Goal: Use online tool/utility: Utilize a website feature to perform a specific function

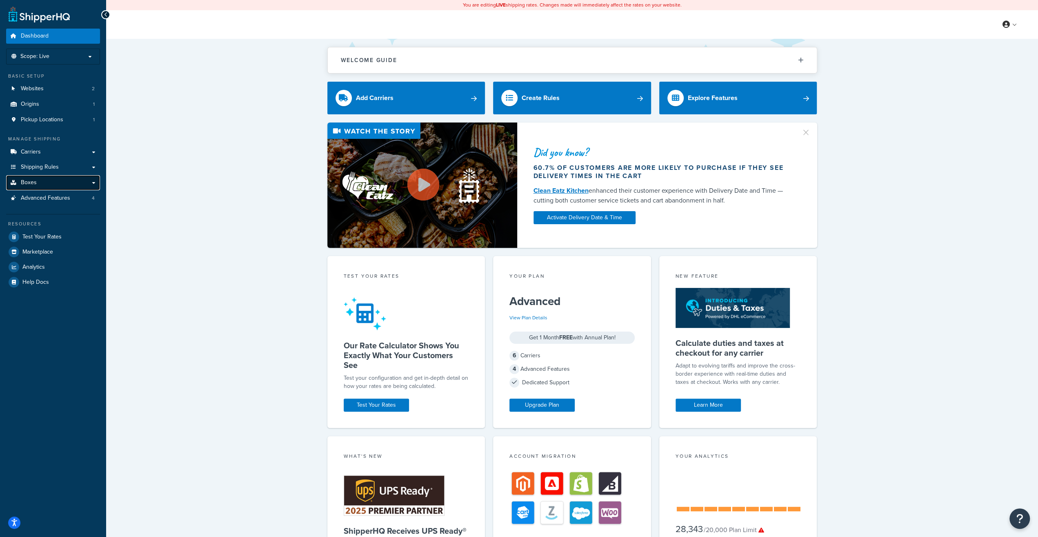
click at [20, 183] on link "Boxes" at bounding box center [53, 182] width 94 height 15
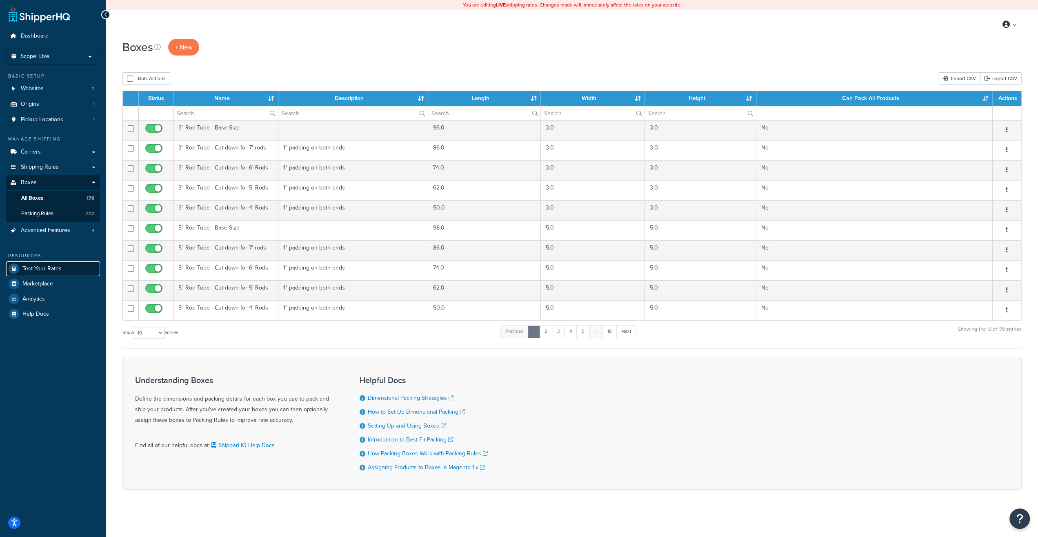
click at [59, 271] on span "Test Your Rates" at bounding box center [41, 268] width 39 height 7
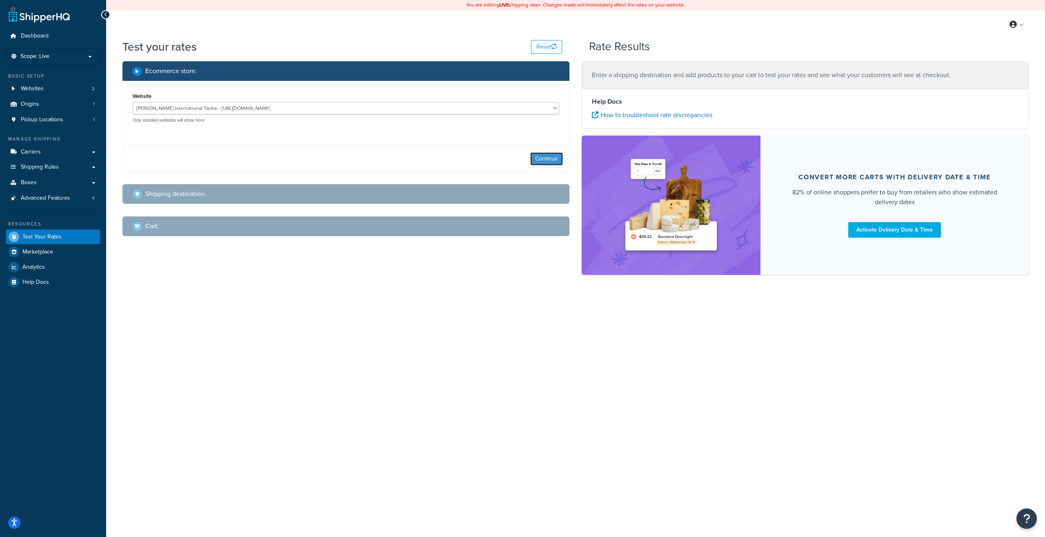
click at [540, 164] on button "Continue" at bounding box center [546, 158] width 33 height 13
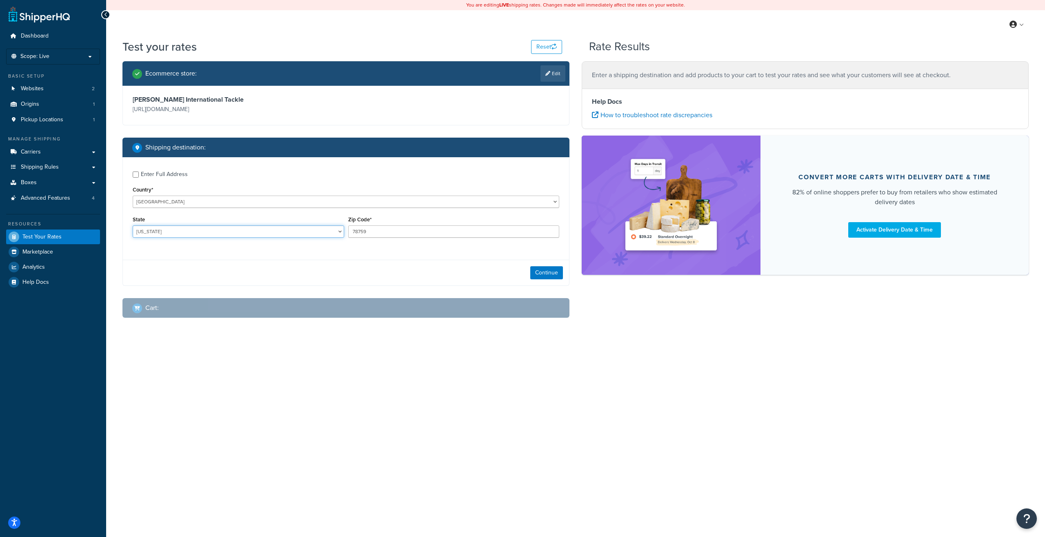
select select "CA"
type input "92703"
click at [542, 276] on button "Continue" at bounding box center [546, 272] width 33 height 13
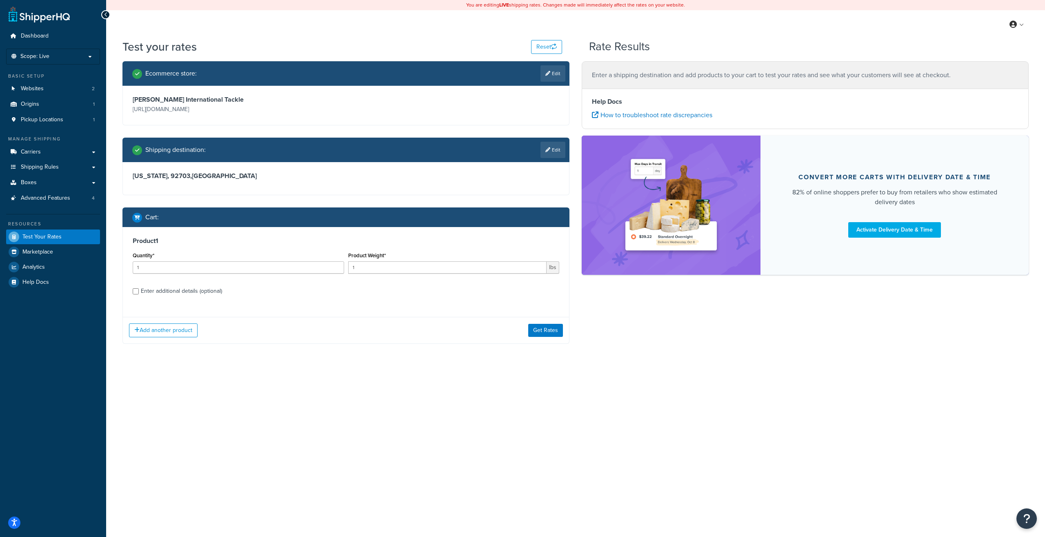
click at [199, 291] on div "Enter additional details (optional)" at bounding box center [181, 290] width 81 height 11
click at [139, 291] on input "Enter additional details (optional)" at bounding box center [136, 291] width 6 height 6
checkbox input "true"
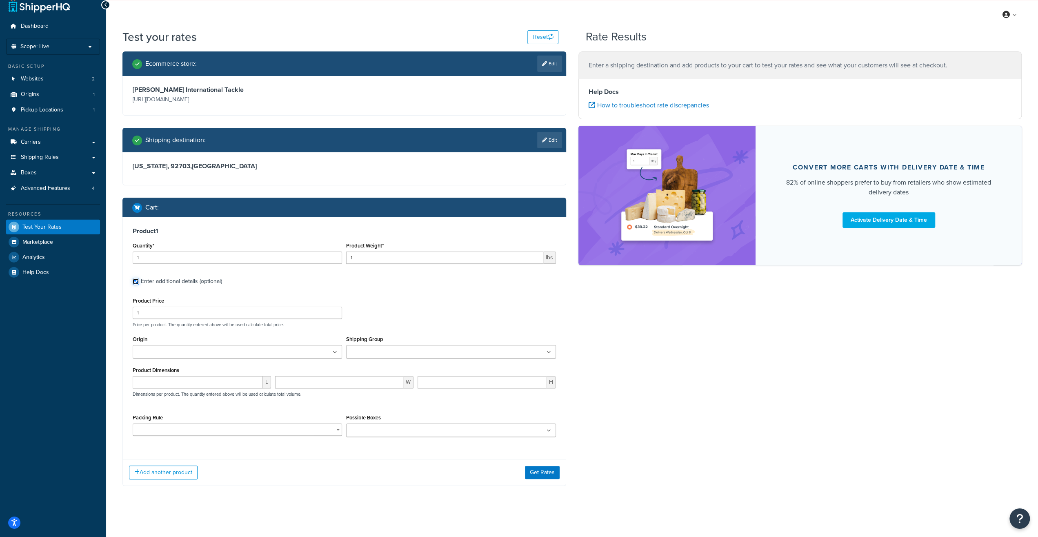
scroll to position [11, 0]
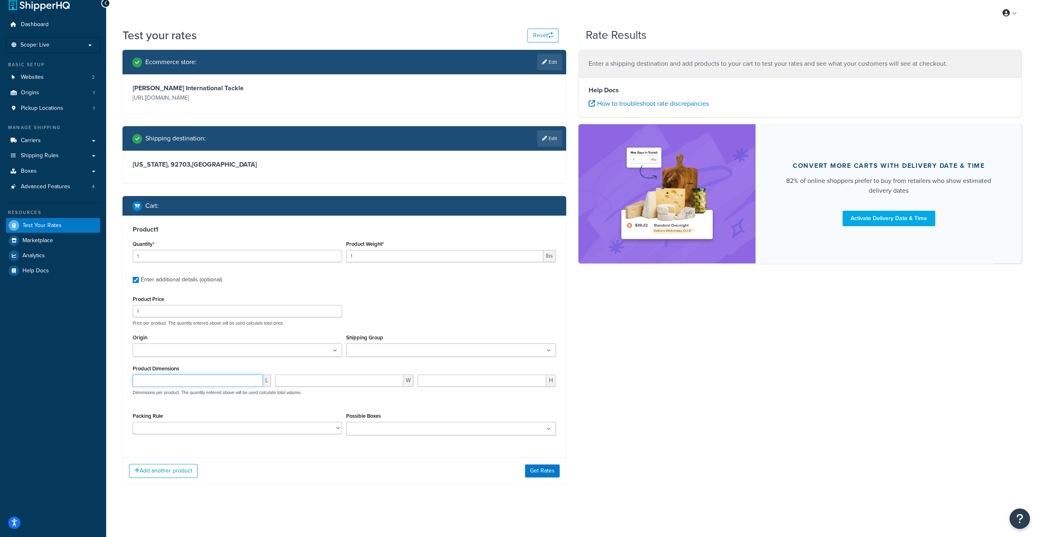
click at [169, 386] on input "number" at bounding box center [198, 380] width 130 height 12
type input "36"
type input "12"
type input "4"
click at [332, 461] on div "Add another product Get Rates" at bounding box center [344, 470] width 443 height 27
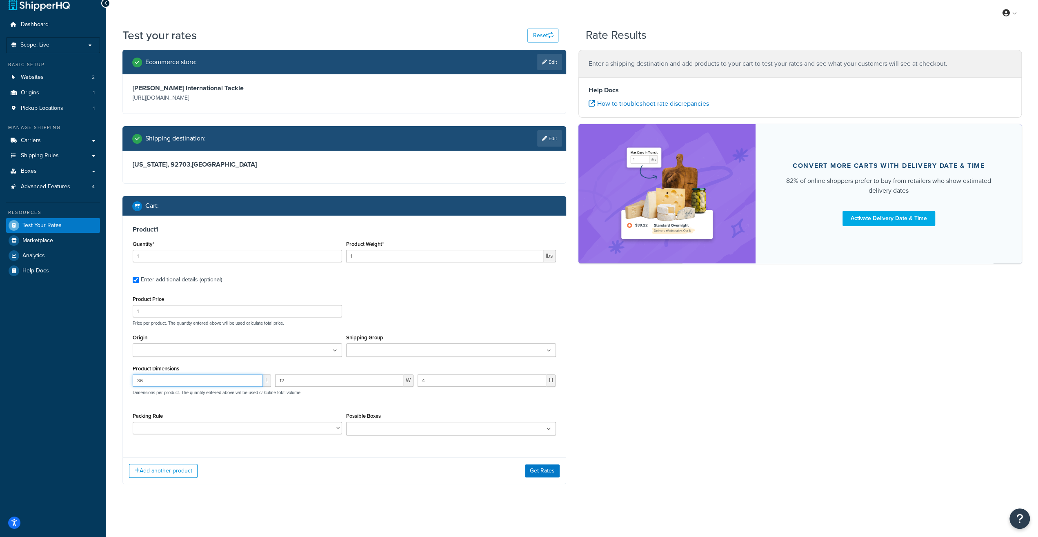
drag, startPoint x: 109, startPoint y: 379, endPoint x: 100, endPoint y: 379, distance: 9.4
click at [133, 379] on input "36" at bounding box center [198, 380] width 130 height 12
type input "31.37"
click at [539, 466] on button "Get Rates" at bounding box center [542, 470] width 35 height 13
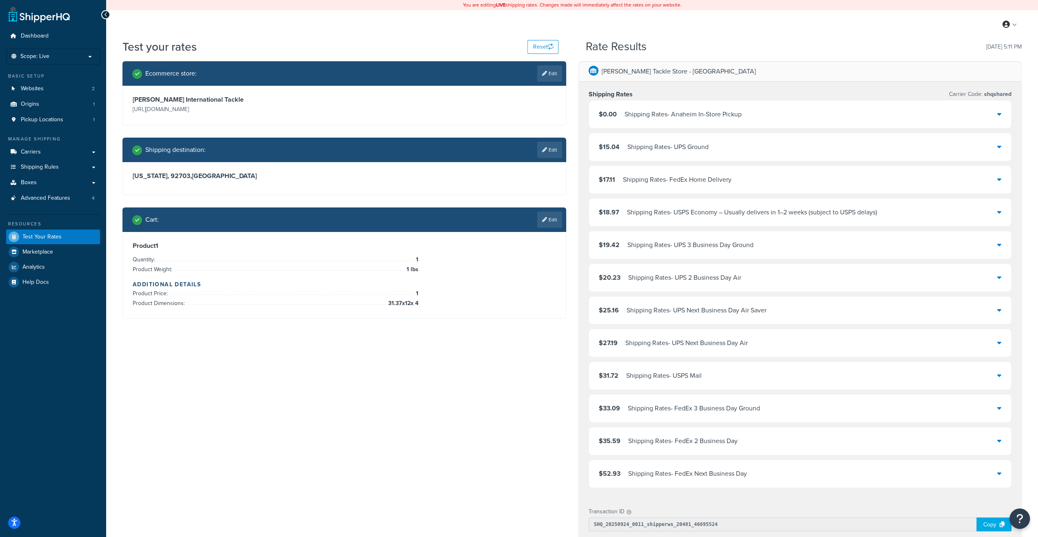
click at [641, 146] on div "Shipping Rates - UPS Ground" at bounding box center [667, 146] width 81 height 11
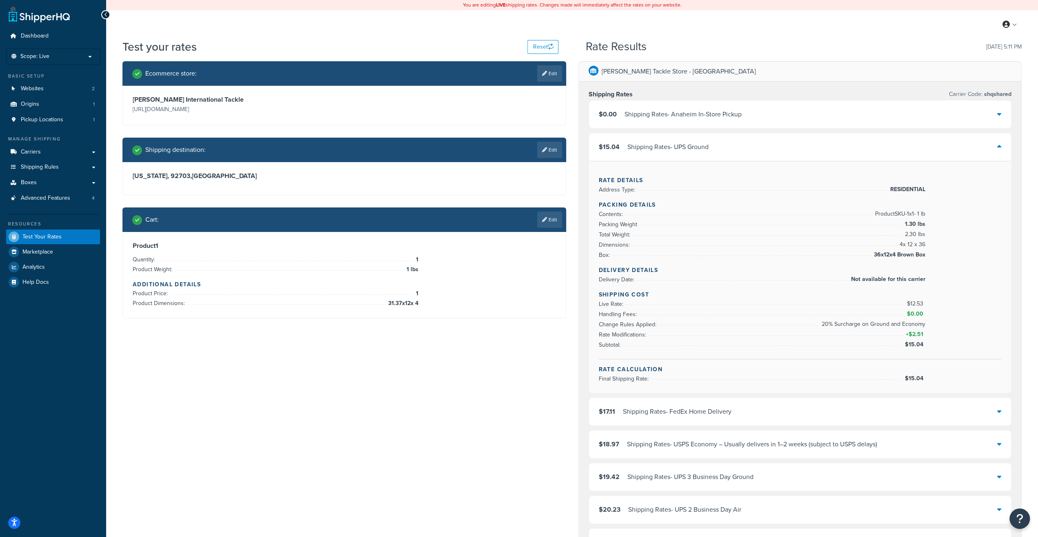
click at [641, 146] on div "Shipping Rates - UPS Ground" at bounding box center [667, 146] width 81 height 11
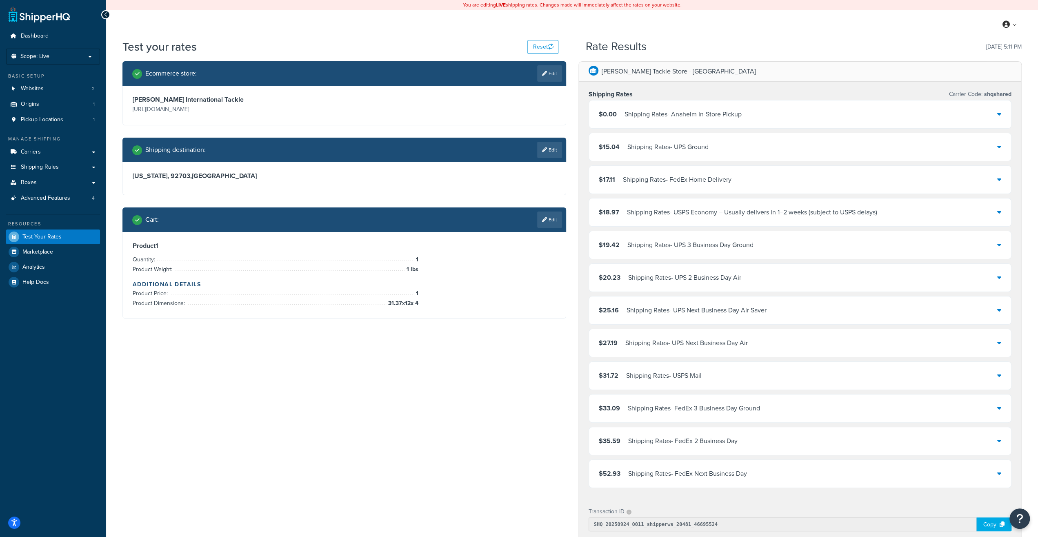
click at [533, 148] on div "Shipping destination : Edit" at bounding box center [347, 150] width 430 height 16
click at [564, 147] on div "Shipping destination : Edit" at bounding box center [344, 150] width 444 height 24
click at [541, 155] on link "Edit" at bounding box center [549, 150] width 25 height 16
select select "CA"
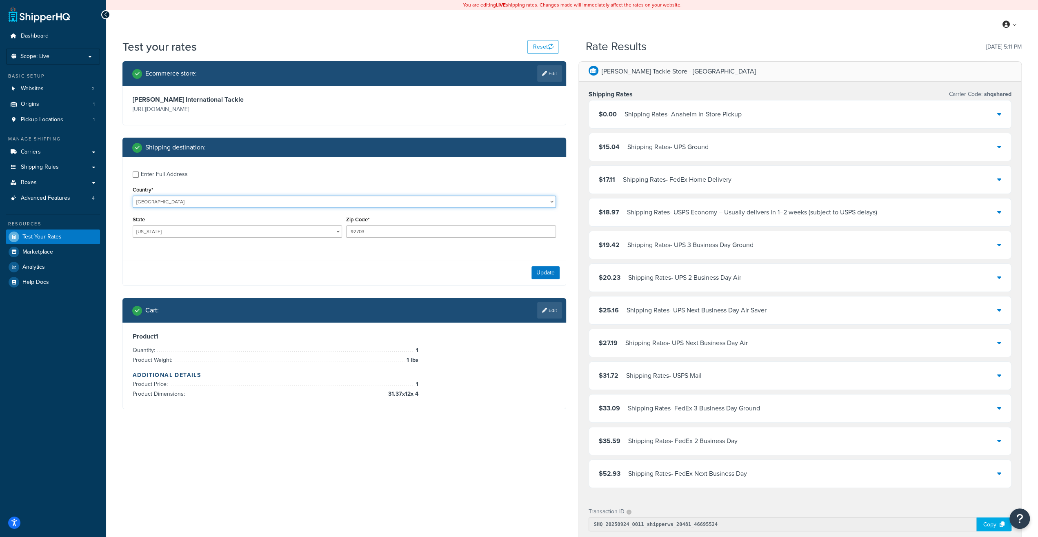
click at [133, 195] on select "[GEOGRAPHIC_DATA] [GEOGRAPHIC_DATA] [GEOGRAPHIC_DATA] [GEOGRAPHIC_DATA] [GEOGRA…" at bounding box center [344, 201] width 423 height 12
select select "AU"
click at [133, 225] on select "[GEOGRAPHIC_DATA] [GEOGRAPHIC_DATA] [GEOGRAPHIC_DATA] [GEOGRAPHIC_DATA] [GEOGRA…" at bounding box center [237, 231] width 209 height 12
click at [259, 231] on select "[GEOGRAPHIC_DATA] [GEOGRAPHIC_DATA] [GEOGRAPHIC_DATA] [GEOGRAPHIC_DATA] [GEOGRA…" at bounding box center [237, 231] width 209 height 12
click at [253, 226] on div "[GEOGRAPHIC_DATA] [GEOGRAPHIC_DATA] [GEOGRAPHIC_DATA] [GEOGRAPHIC_DATA] [GEOGRA…" at bounding box center [237, 231] width 209 height 12
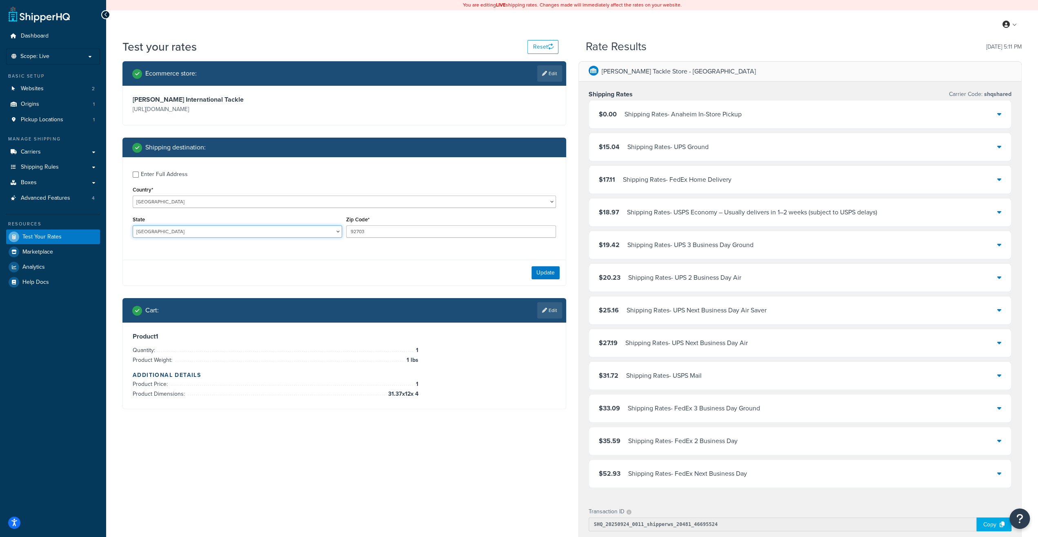
click at [133, 225] on select "[GEOGRAPHIC_DATA] [GEOGRAPHIC_DATA] [GEOGRAPHIC_DATA] [GEOGRAPHIC_DATA] [GEOGRA…" at bounding box center [237, 231] width 209 height 12
select select "QLD"
click at [363, 230] on input "92703" at bounding box center [450, 231] width 209 height 12
paste input "4879"
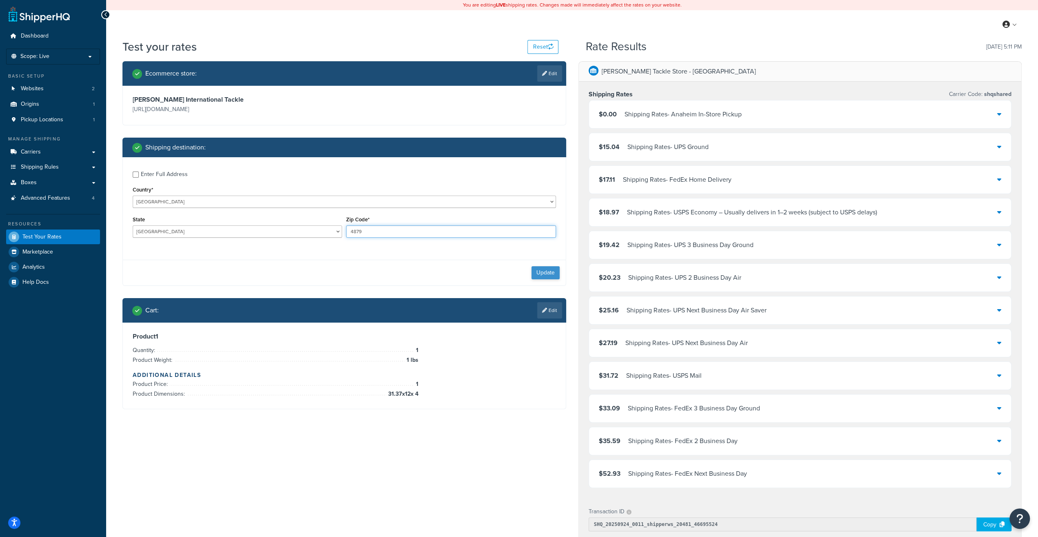
type input "4879"
click at [533, 271] on button "Update" at bounding box center [545, 272] width 28 height 13
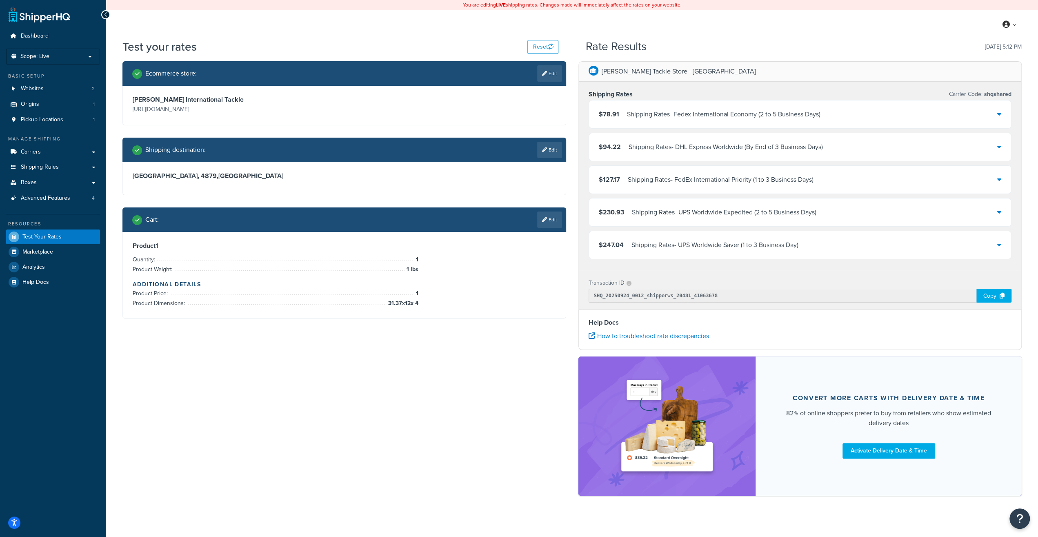
click at [654, 185] on div "$127.17 Shipping Rates - FedEx International Priority (1 to 3 Business Days)" at bounding box center [800, 180] width 422 height 28
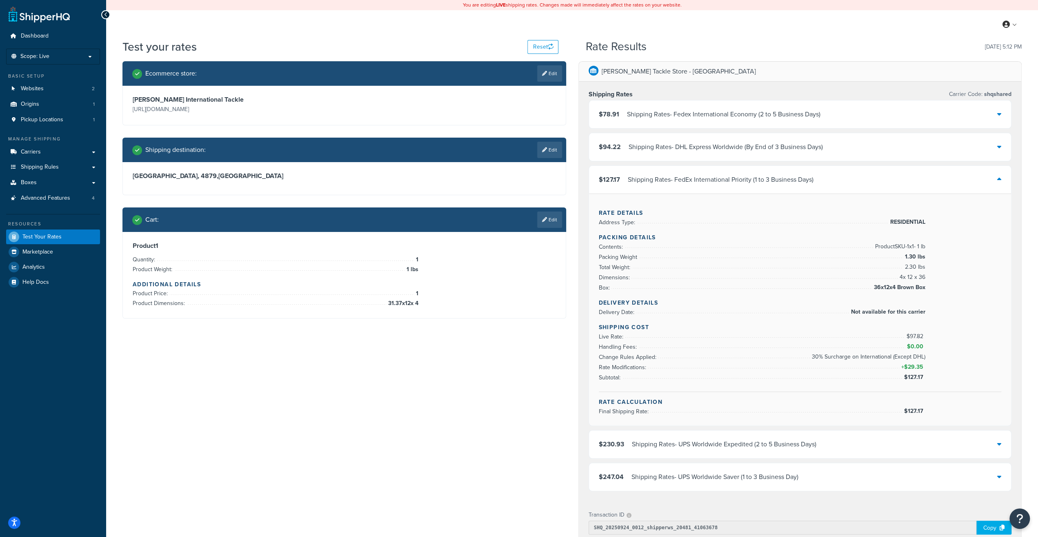
drag, startPoint x: 884, startPoint y: 336, endPoint x: 944, endPoint y: 332, distance: 59.3
click at [944, 332] on div "Shipping Cost Live Rate: $97.82 Handling Fees: $0.00 Change Rules Applied: 30% …" at bounding box center [800, 357] width 403 height 69
drag, startPoint x: 895, startPoint y: 338, endPoint x: 945, endPoint y: 336, distance: 49.4
click at [925, 336] on li "Live Rate: $97.82" at bounding box center [762, 336] width 327 height 10
drag, startPoint x: 822, startPoint y: 360, endPoint x: 809, endPoint y: 358, distance: 13.3
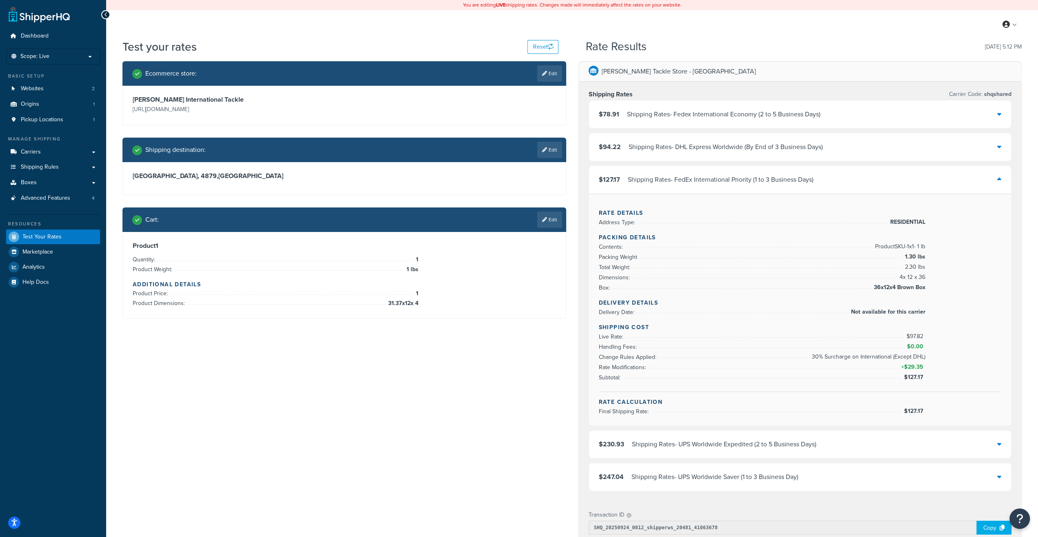
click at [822, 362] on li "Rate Modifications: + $29.35" at bounding box center [762, 367] width 327 height 10
drag, startPoint x: 801, startPoint y: 356, endPoint x: 927, endPoint y: 359, distance: 125.7
click at [926, 358] on div "Shipping Cost Live Rate: $97.82 Handling Fees: $0.00 Change Rules Applied: 30% …" at bounding box center [800, 357] width 403 height 69
click at [893, 374] on li "Subtotal: $127.17" at bounding box center [762, 377] width 327 height 10
drag, startPoint x: 905, startPoint y: 365, endPoint x: 924, endPoint y: 369, distance: 19.6
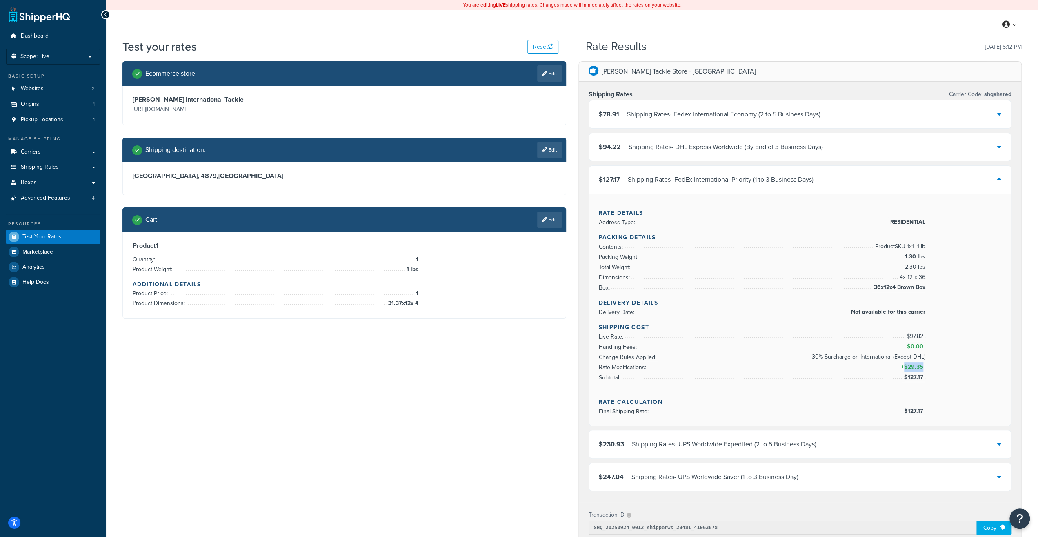
click at [924, 369] on span "+ $29.35" at bounding box center [912, 367] width 26 height 10
drag, startPoint x: 900, startPoint y: 378, endPoint x: 944, endPoint y: 377, distance: 44.5
click at [925, 377] on li "Subtotal: $127.17" at bounding box center [762, 377] width 327 height 10
click at [907, 364] on span "$29.35" at bounding box center [914, 366] width 21 height 9
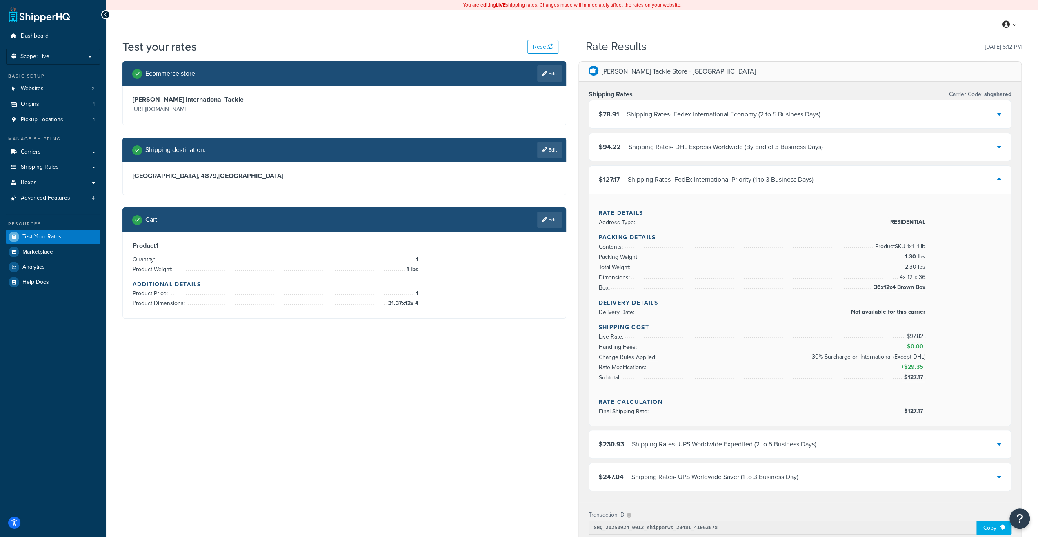
drag, startPoint x: 891, startPoint y: 375, endPoint x: 946, endPoint y: 374, distance: 55.9
click at [946, 374] on div "Shipping Cost Live Rate: $97.82 Handling Fees: $0.00 Change Rules Applied: 30% …" at bounding box center [800, 357] width 403 height 69
click at [937, 374] on div "Shipping Cost Live Rate: $97.82 Handling Fees: $0.00 Change Rules Applied: 30% …" at bounding box center [800, 357] width 403 height 69
drag, startPoint x: 897, startPoint y: 276, endPoint x: 921, endPoint y: 276, distance: 24.1
click at [921, 276] on span "4 x 12 x 36" at bounding box center [911, 277] width 28 height 10
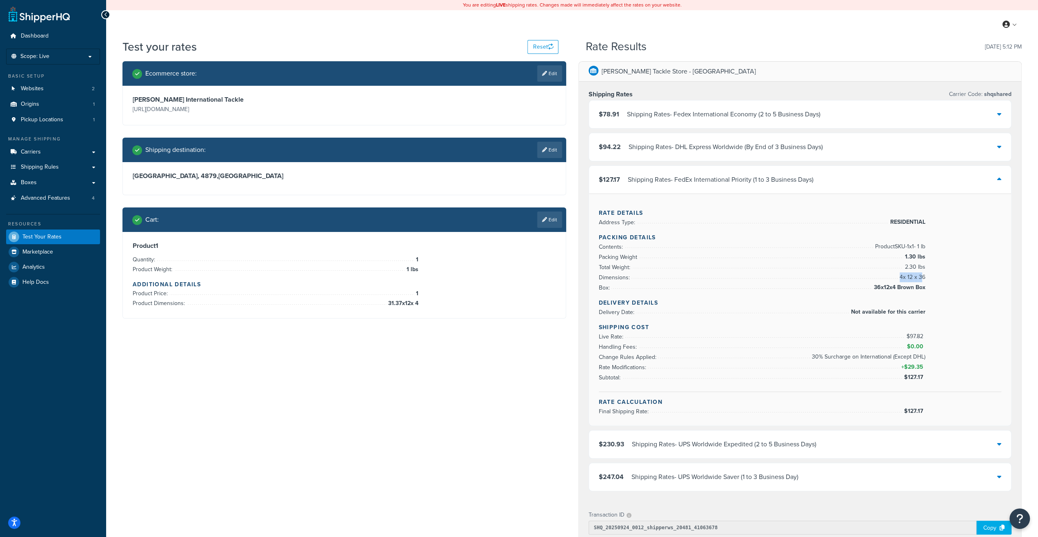
click at [922, 276] on span "4 x 12 x 36" at bounding box center [911, 277] width 28 height 10
drag, startPoint x: 927, startPoint y: 276, endPoint x: 893, endPoint y: 278, distance: 33.9
click at [893, 278] on div "Rate Details Address Type: RESIDENTIAL Packing Details Contents: Product SKU-1 …" at bounding box center [800, 309] width 422 height 232
click at [895, 277] on li "Dimensions: 4 x 12 x 36" at bounding box center [762, 277] width 327 height 10
drag, startPoint x: 897, startPoint y: 275, endPoint x: 927, endPoint y: 275, distance: 29.4
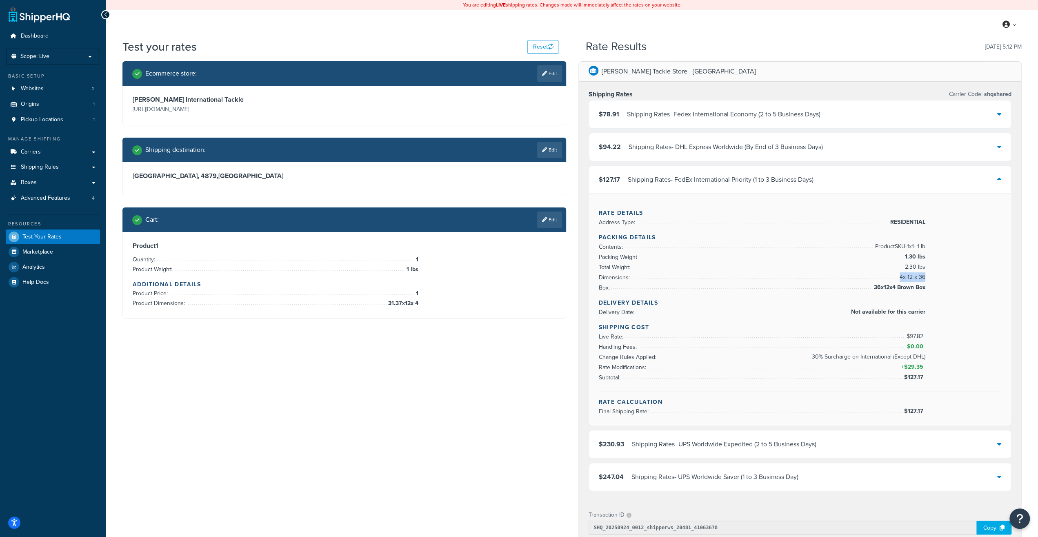
click at [925, 275] on li "Dimensions: 4 x 12 x 36" at bounding box center [762, 277] width 327 height 10
click at [927, 275] on div "Rate Details Address Type: RESIDENTIAL Packing Details Contents: Product SKU-1 …" at bounding box center [800, 309] width 422 height 232
drag, startPoint x: 891, startPoint y: 266, endPoint x: 920, endPoint y: 266, distance: 29.0
click at [920, 266] on li "Total Weight: 2.30 lbs" at bounding box center [762, 267] width 327 height 10
drag, startPoint x: 926, startPoint y: 266, endPoint x: 900, endPoint y: 267, distance: 26.1
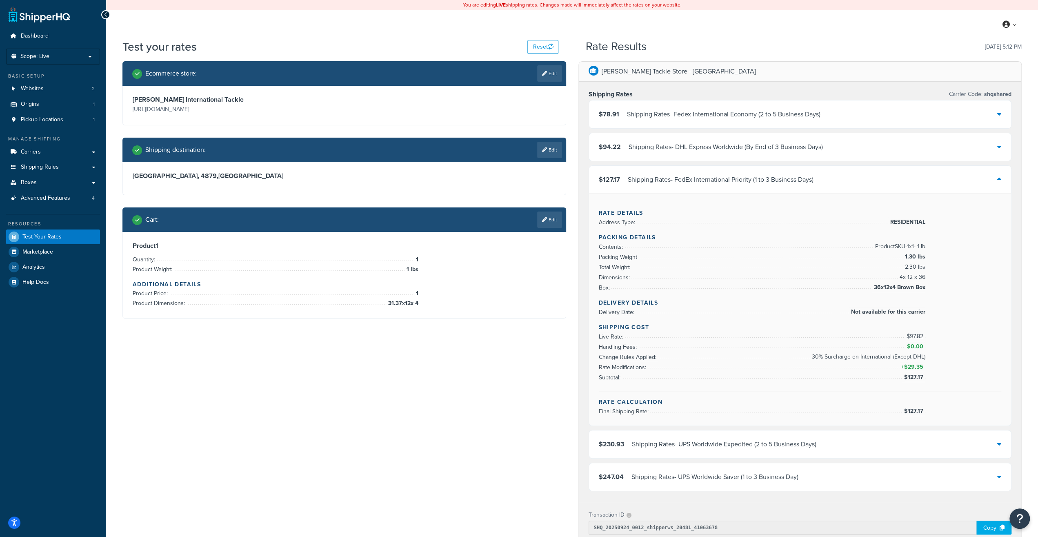
click at [900, 267] on div "Rate Details Address Type: RESIDENTIAL Packing Details Contents: Product SKU-1 …" at bounding box center [800, 309] width 422 height 232
click at [900, 267] on li "Total Weight: 2.30 lbs" at bounding box center [762, 267] width 327 height 10
click at [556, 218] on link "Edit" at bounding box center [549, 219] width 25 height 16
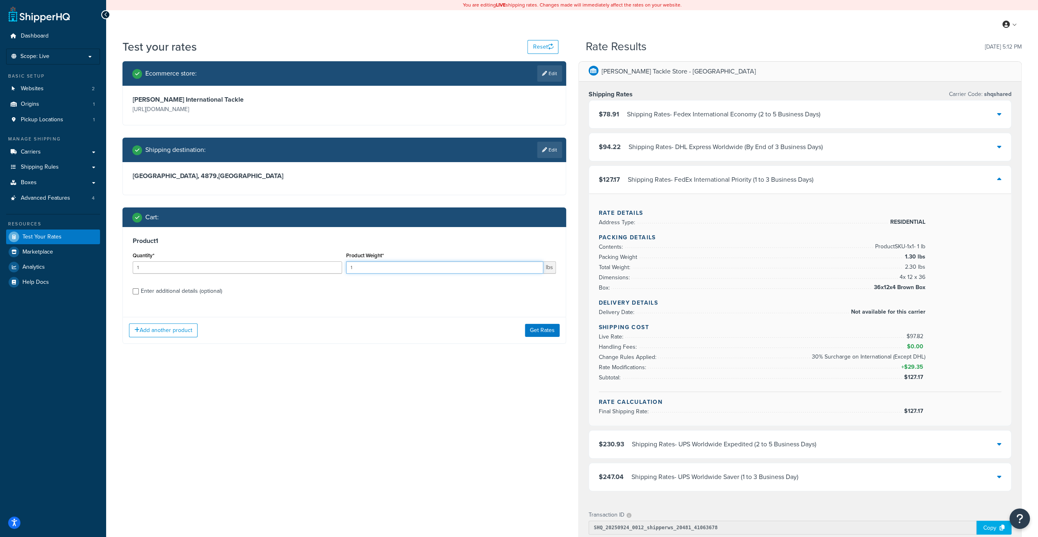
drag, startPoint x: 378, startPoint y: 269, endPoint x: 323, endPoint y: 273, distance: 54.8
click at [346, 273] on input "1" at bounding box center [444, 267] width 197 height 12
drag, startPoint x: 401, startPoint y: 270, endPoint x: 328, endPoint y: 275, distance: 73.2
click at [346, 270] on input "4" at bounding box center [444, 267] width 197 height 12
type input "5"
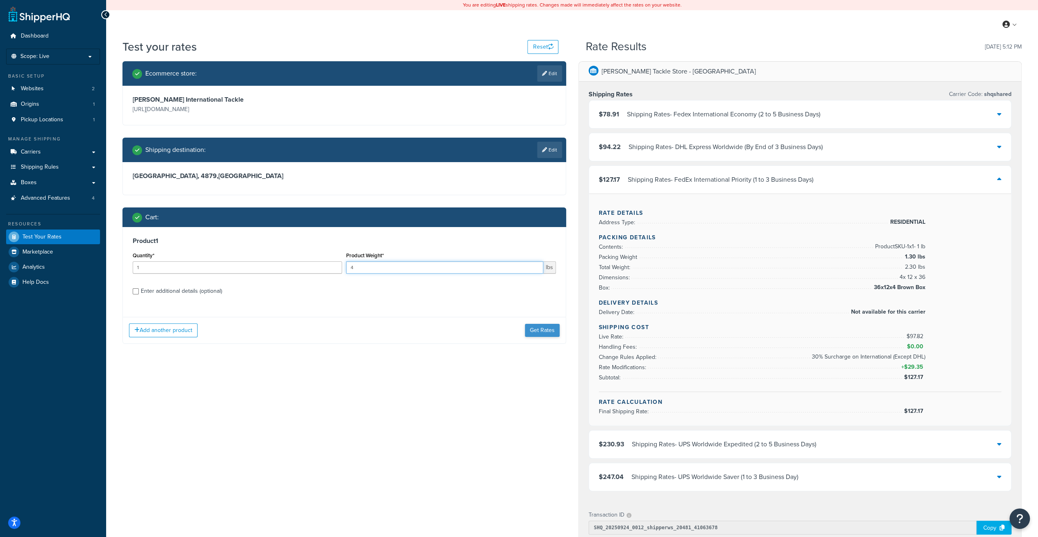
type input "4"
click at [540, 328] on button "Get Rates" at bounding box center [542, 330] width 35 height 13
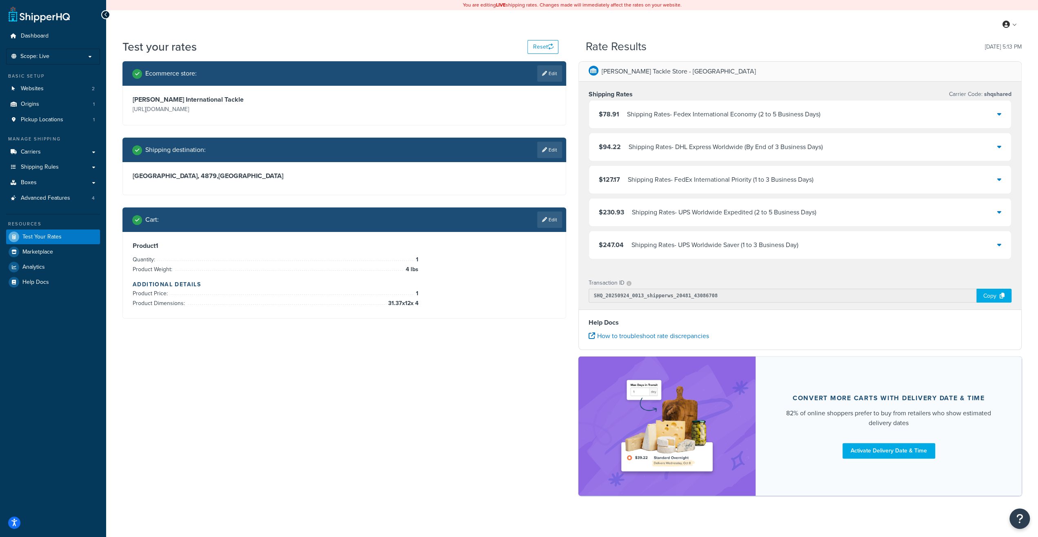
click at [657, 177] on div "Shipping Rates - FedEx International Priority (1 to 3 Business Days)" at bounding box center [721, 179] width 186 height 11
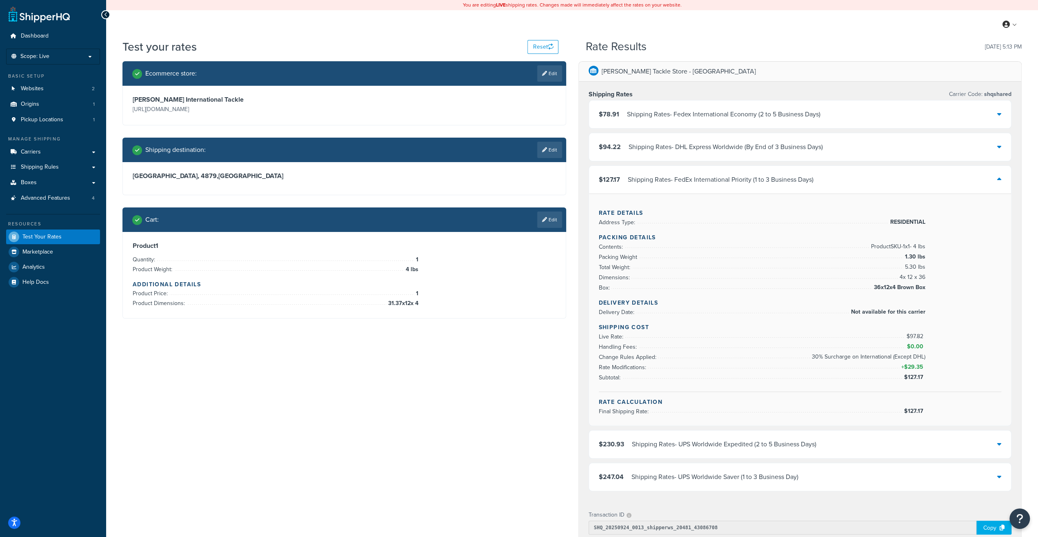
scroll to position [42, 0]
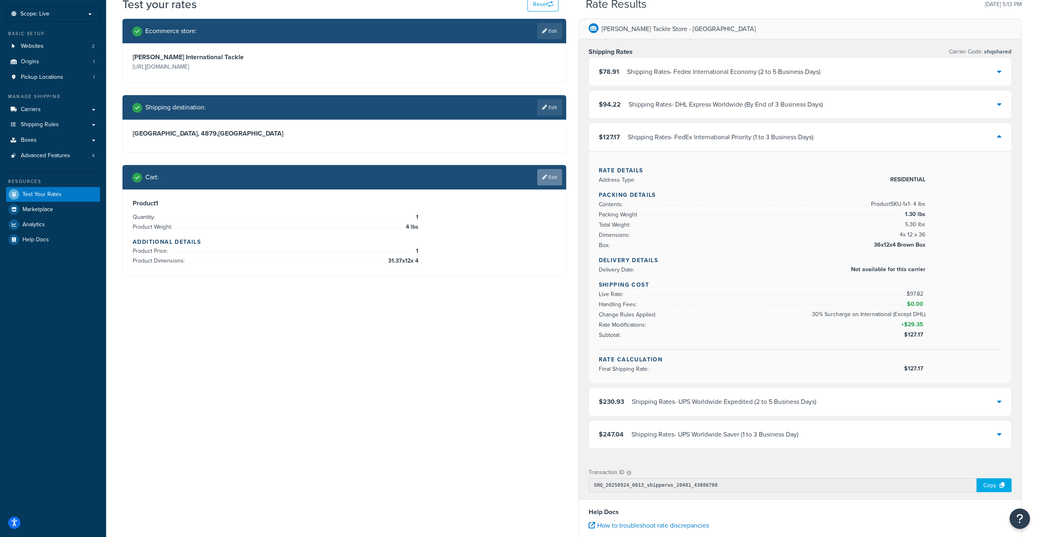
click at [542, 179] on icon at bounding box center [544, 177] width 5 height 5
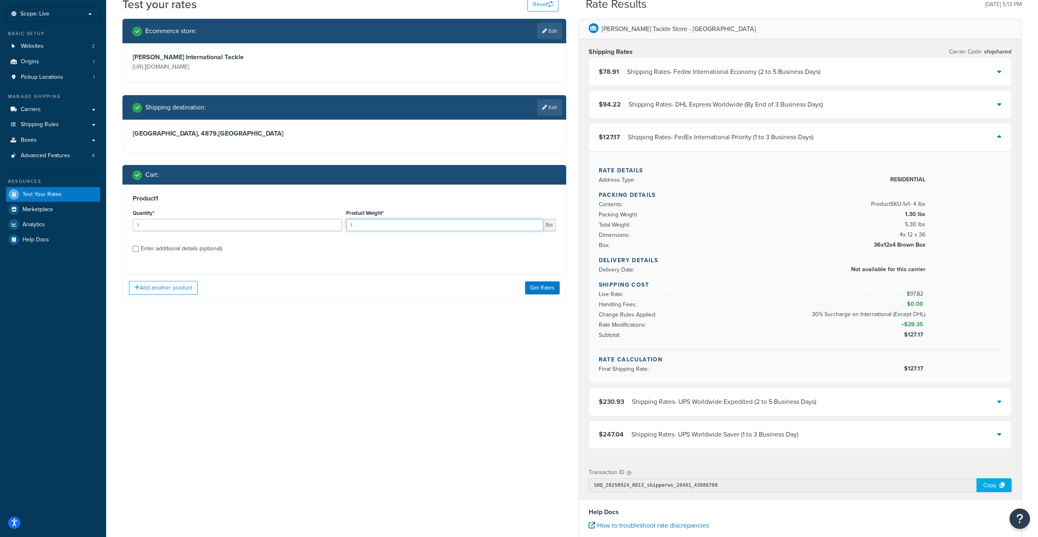
drag, startPoint x: 384, startPoint y: 224, endPoint x: 288, endPoint y: 225, distance: 95.9
click at [346, 225] on input "1" at bounding box center [444, 225] width 197 height 12
type input "5"
click at [519, 283] on div "Add another product Get Rates" at bounding box center [344, 287] width 443 height 27
click at [531, 287] on button "Get Rates" at bounding box center [542, 287] width 35 height 13
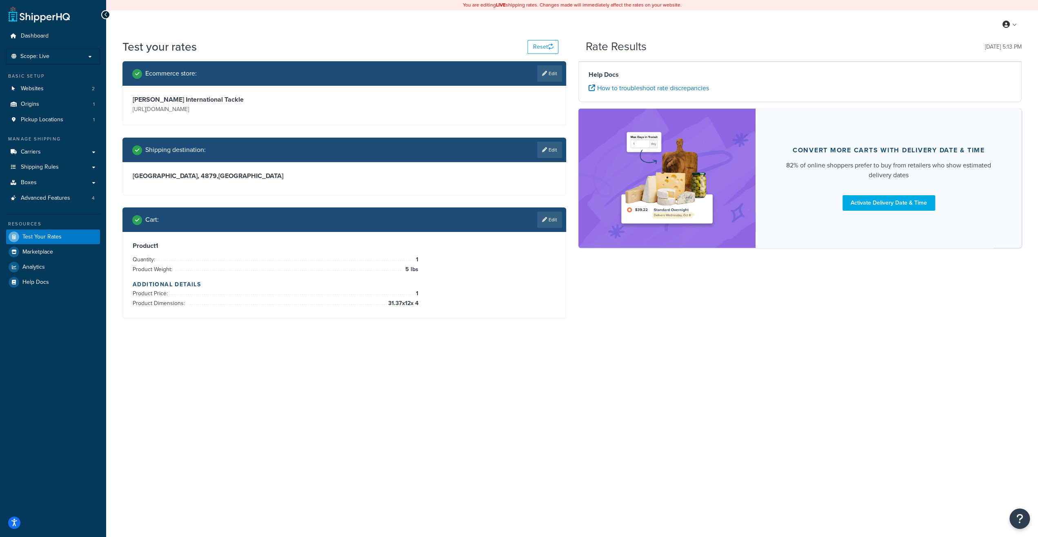
scroll to position [0, 0]
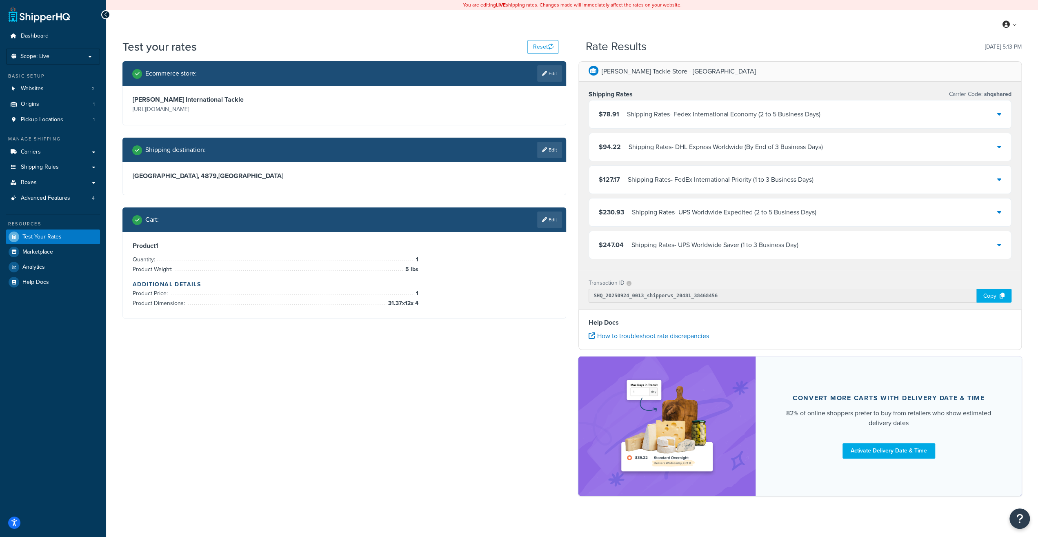
click at [676, 181] on div "Shipping Rates - FedEx International Priority (1 to 3 Business Days)" at bounding box center [721, 179] width 186 height 11
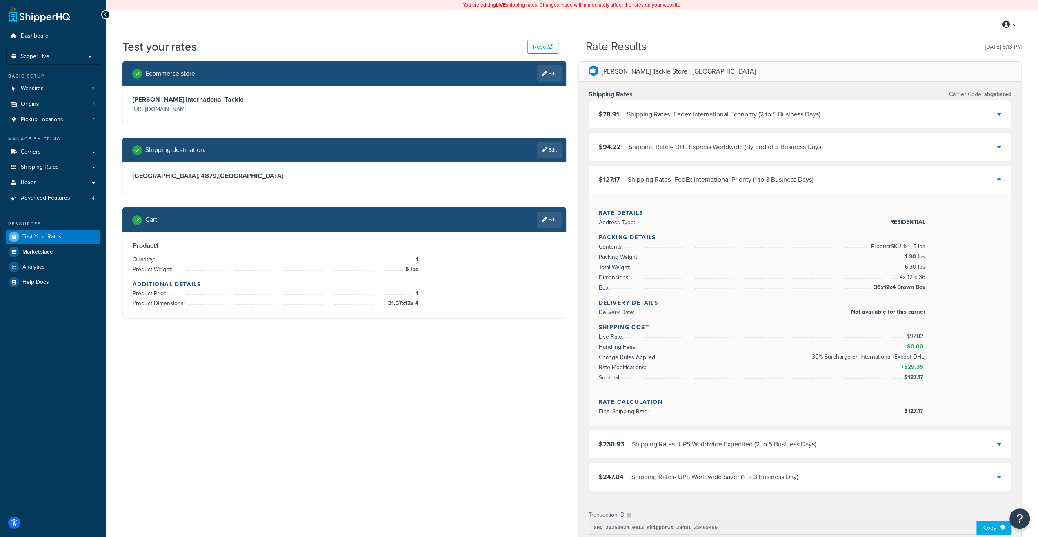
drag, startPoint x: 880, startPoint y: 267, endPoint x: 958, endPoint y: 269, distance: 78.0
click at [956, 269] on div "Rate Details Address Type: RESIDENTIAL Packing Details Contents: Product SKU-1 …" at bounding box center [800, 309] width 422 height 232
drag, startPoint x: 880, startPoint y: 293, endPoint x: 897, endPoint y: 272, distance: 27.0
click at [884, 289] on div "Rate Details Address Type: RESIDENTIAL Packing Details Contents: Product SKU-1 …" at bounding box center [800, 309] width 422 height 232
drag, startPoint x: 902, startPoint y: 261, endPoint x: 928, endPoint y: 288, distance: 37.5
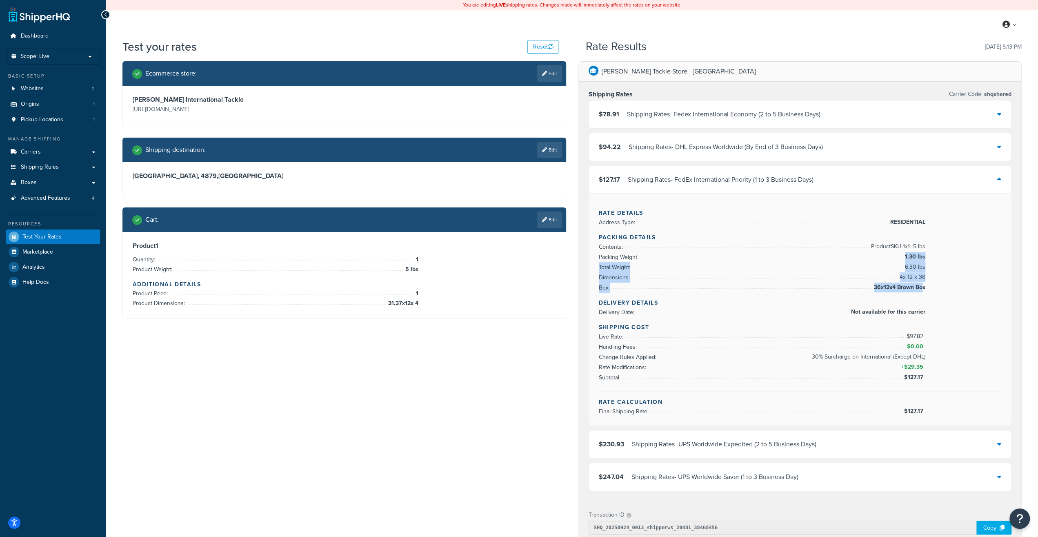
click at [925, 288] on ul "Contents: Product SKU-1 x 1 - 5 lbs Packing Weight 1.30 lbs Total Weight: 6.30 …" at bounding box center [762, 267] width 327 height 51
drag, startPoint x: 928, startPoint y: 289, endPoint x: 940, endPoint y: 325, distance: 38.1
click at [929, 295] on div "Rate Details Address Type: RESIDENTIAL Packing Details Contents: Product SKU-1 …" at bounding box center [800, 309] width 422 height 232
click at [942, 374] on div "Shipping Cost Live Rate: $97.82 Handling Fees: $0.00 Change Rules Applied: 30% …" at bounding box center [800, 357] width 403 height 69
drag, startPoint x: 931, startPoint y: 384, endPoint x: 869, endPoint y: 351, distance: 70.5
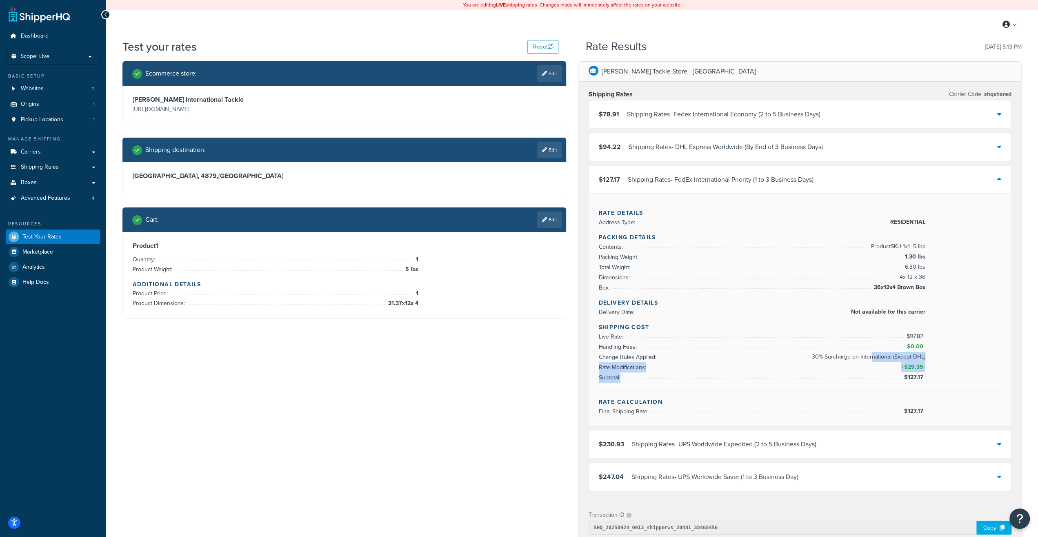
click at [869, 351] on div "Shipping Cost Live Rate: $97.82 Handling Fees: $0.00 Change Rules Applied: 30% …" at bounding box center [800, 357] width 403 height 69
click at [869, 352] on span "30% Surcharge on International (Except DHL)" at bounding box center [868, 357] width 116 height 10
